Goal: Transaction & Acquisition: Purchase product/service

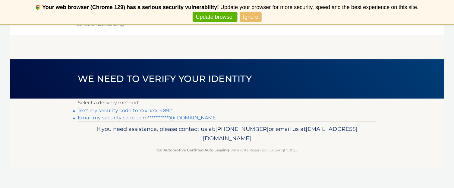
click at [159, 111] on link "Text my security code to xxx-xxx-4892" at bounding box center [125, 110] width 94 height 6
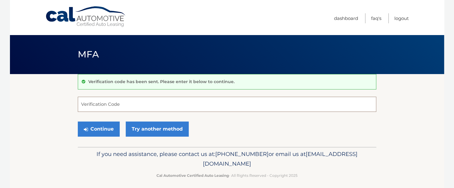
click at [160, 110] on input "Verification Code" at bounding box center [227, 104] width 299 height 15
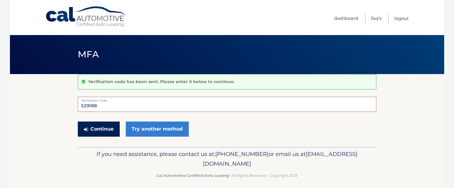
type input "529188"
click at [111, 128] on button "Continue" at bounding box center [99, 128] width 42 height 15
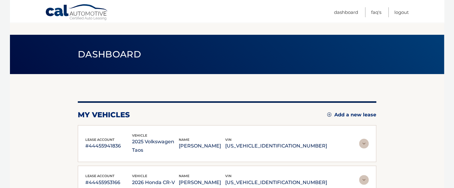
scroll to position [30, 0]
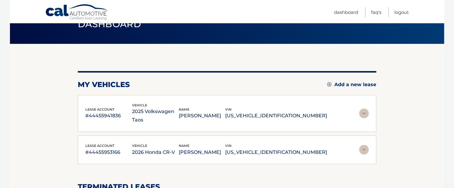
click at [365, 145] on img at bounding box center [364, 150] width 10 height 10
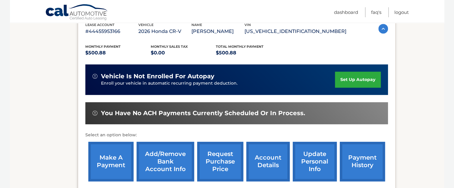
scroll to position [181, 0]
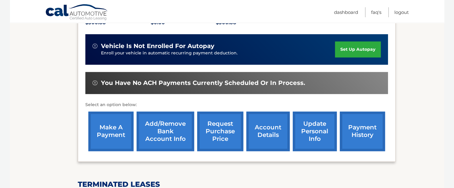
click at [117, 118] on link "make a payment" at bounding box center [110, 131] width 45 height 40
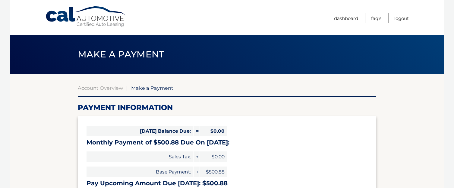
select select "YTM1ZWRiZjctYzNkZS00ZWIwLTk4NmQtZjEyMjMwZGE5MjMy"
